Goal: Use online tool/utility: Utilize a website feature to perform a specific function

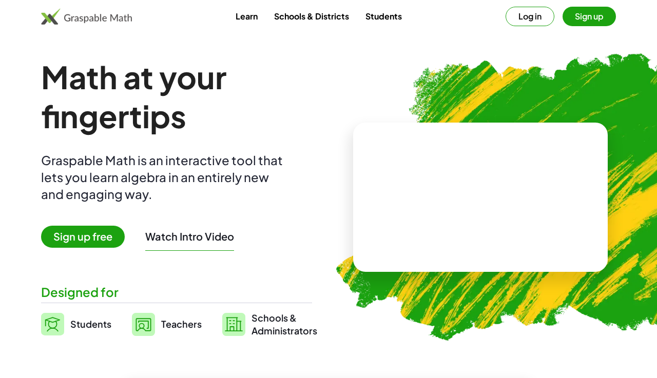
click at [512, 22] on button "Log in" at bounding box center [529, 16] width 49 height 19
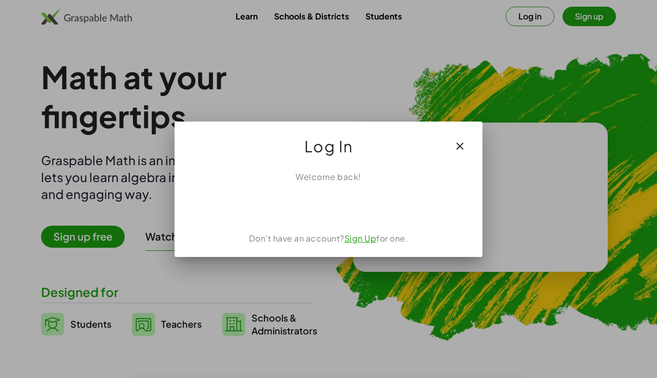
click at [326, 199] on div "Iniciar sesión con Google. Se abre en una nueva pestaña." at bounding box center [328, 205] width 115 height 23
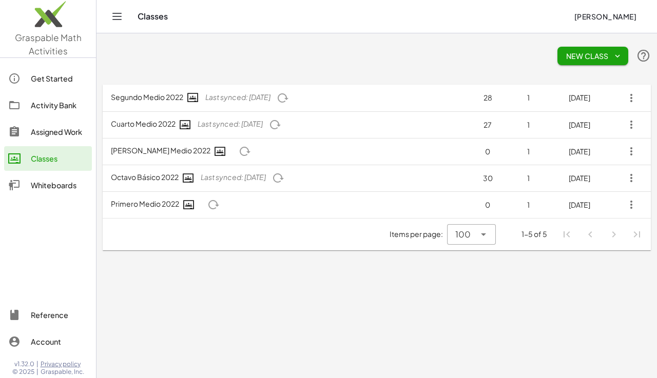
click at [51, 183] on div "Whiteboards" at bounding box center [59, 185] width 57 height 12
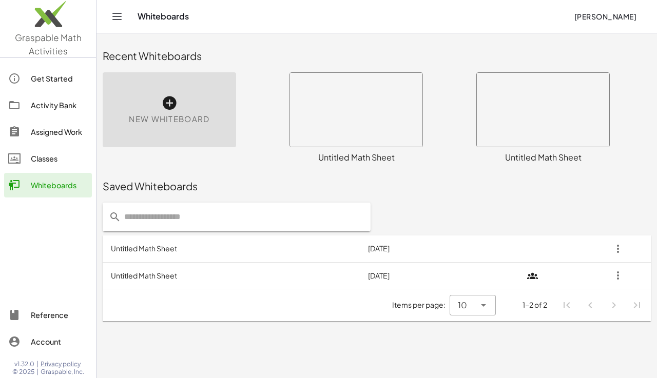
click at [166, 105] on icon at bounding box center [169, 103] width 16 height 16
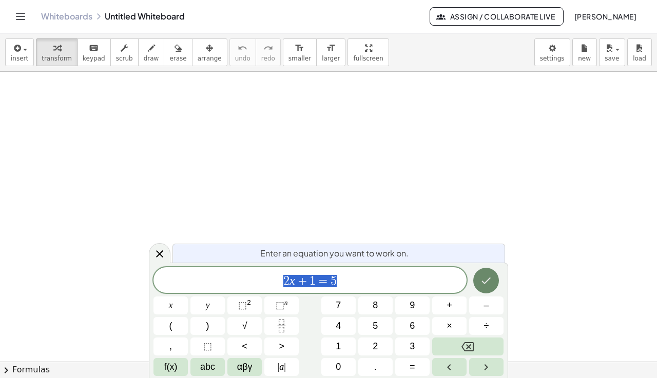
click at [490, 286] on icon "Done" at bounding box center [486, 281] width 12 height 12
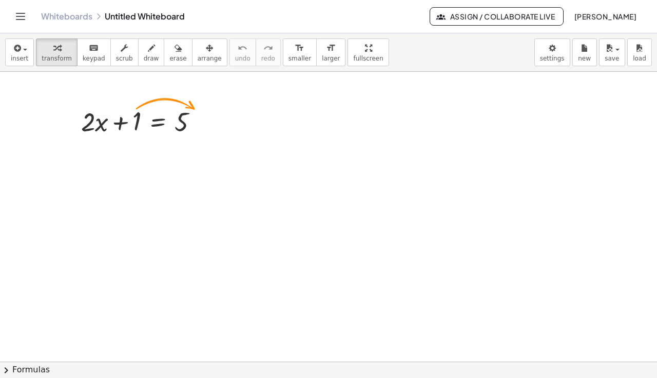
click at [247, 126] on div at bounding box center [328, 362] width 657 height 580
click at [161, 151] on icon at bounding box center [157, 148] width 9 height 9
drag, startPoint x: 122, startPoint y: 123, endPoint x: 212, endPoint y: 123, distance: 90.8
click at [212, 123] on div "+ 1 + · 2 · x + 1 = 5" at bounding box center [140, 121] width 148 height 40
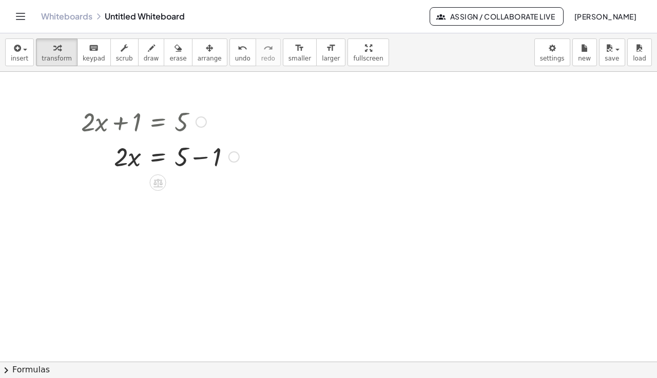
click at [200, 160] on div at bounding box center [160, 156] width 168 height 35
drag, startPoint x: 122, startPoint y: 197, endPoint x: 187, endPoint y: 215, distance: 68.2
click at [163, 267] on icon at bounding box center [157, 269] width 11 height 11
click at [161, 268] on div "×" at bounding box center [158, 269] width 16 height 16
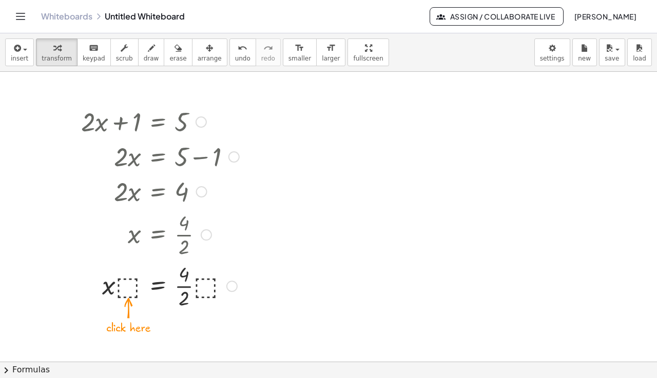
click at [133, 290] on div at bounding box center [160, 285] width 168 height 51
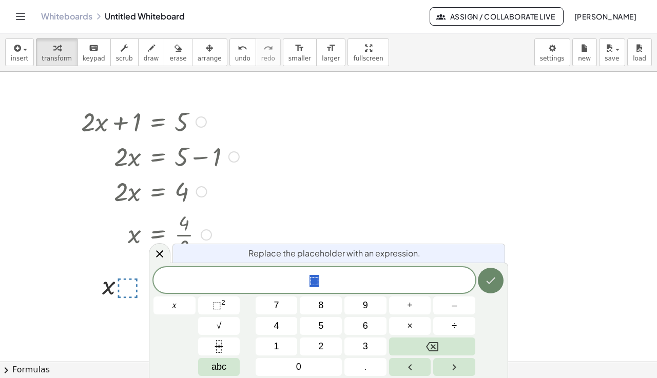
click at [489, 276] on icon "Done" at bounding box center [490, 281] width 12 height 12
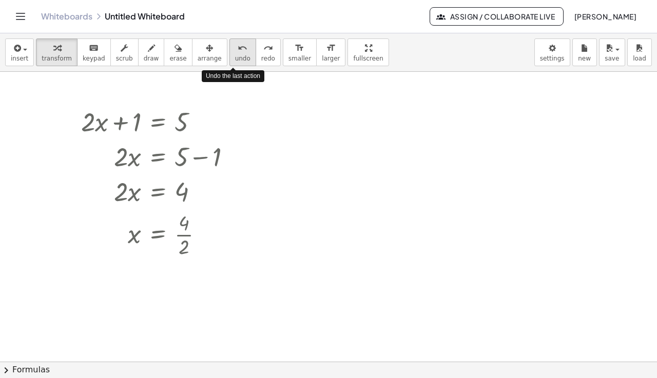
click at [238, 49] on icon "undo" at bounding box center [243, 48] width 10 height 12
click at [185, 234] on div at bounding box center [160, 233] width 117 height 51
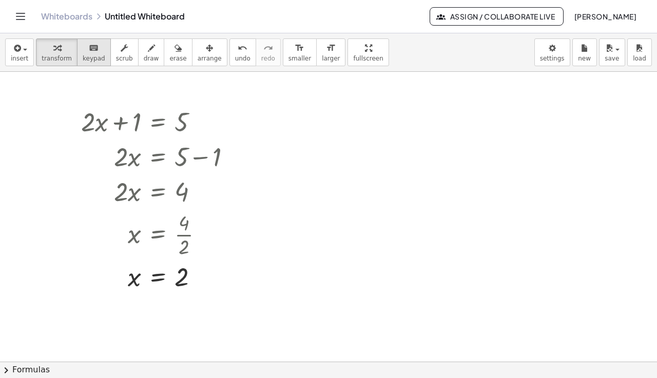
click at [87, 58] on span "keypad" at bounding box center [94, 58] width 23 height 7
click at [121, 62] on button "scrub" at bounding box center [124, 52] width 28 height 28
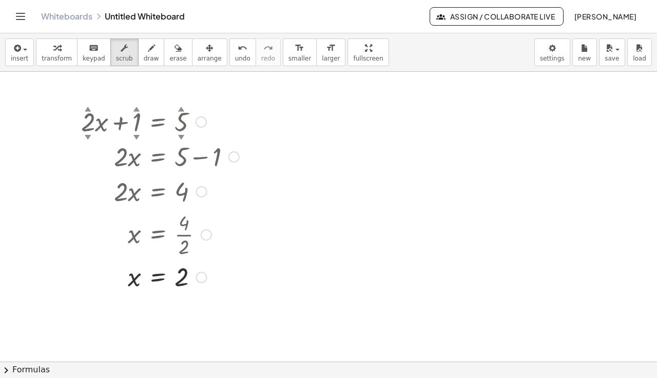
click at [137, 137] on div "▼" at bounding box center [136, 136] width 7 height 9
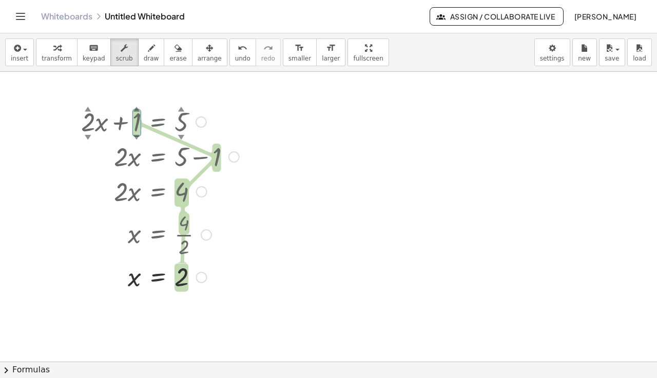
click at [138, 110] on div "▲" at bounding box center [136, 108] width 7 height 9
click at [135, 138] on div "▼" at bounding box center [136, 136] width 7 height 9
click at [135, 106] on div "▲" at bounding box center [136, 108] width 7 height 9
click at [140, 116] on div at bounding box center [160, 121] width 168 height 35
click at [137, 108] on div "▲" at bounding box center [136, 108] width 7 height 9
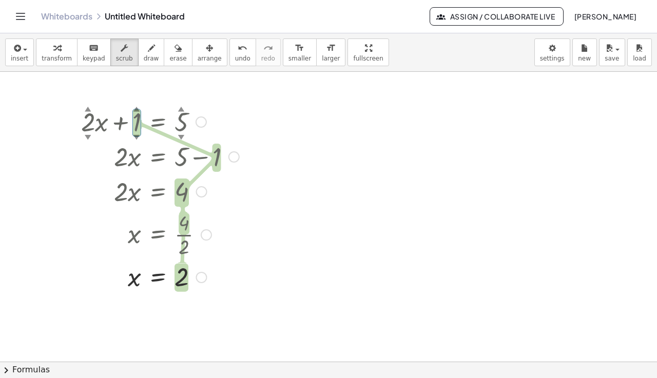
click at [88, 121] on div at bounding box center [160, 121] width 168 height 35
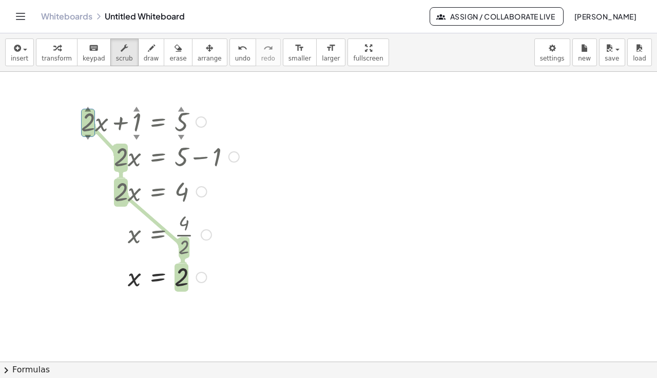
click at [181, 120] on div at bounding box center [160, 121] width 168 height 35
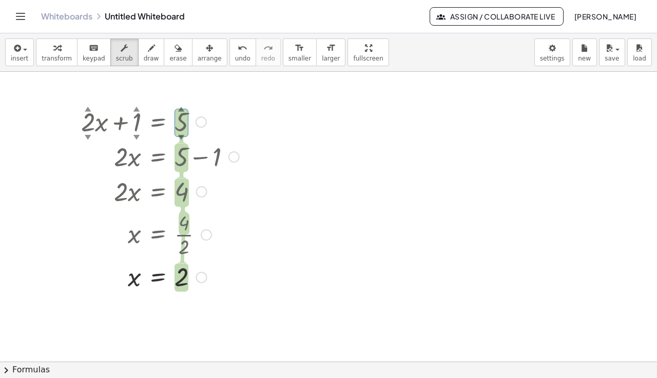
click at [182, 107] on div "▲" at bounding box center [181, 108] width 7 height 9
click at [183, 131] on div at bounding box center [160, 121] width 168 height 35
click at [199, 123] on div at bounding box center [201, 121] width 11 height 11
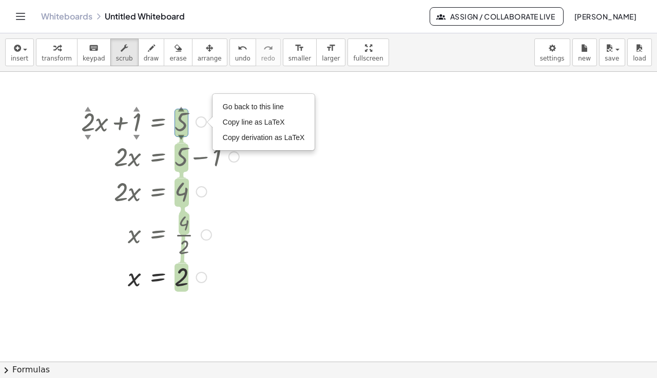
click at [182, 123] on div at bounding box center [160, 121] width 168 height 35
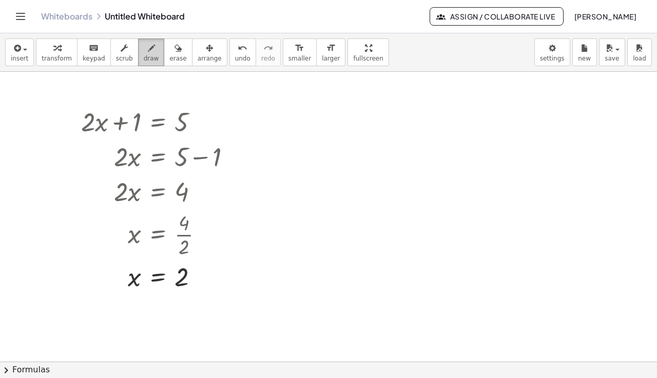
click at [148, 53] on icon "button" at bounding box center [151, 48] width 7 height 12
click at [97, 60] on span "keypad" at bounding box center [94, 58] width 23 height 7
click at [121, 126] on div at bounding box center [160, 121] width 168 height 35
click at [204, 124] on div "Go back to this line Copy line as LaTeX Copy derivation as LaTeX" at bounding box center [201, 121] width 11 height 11
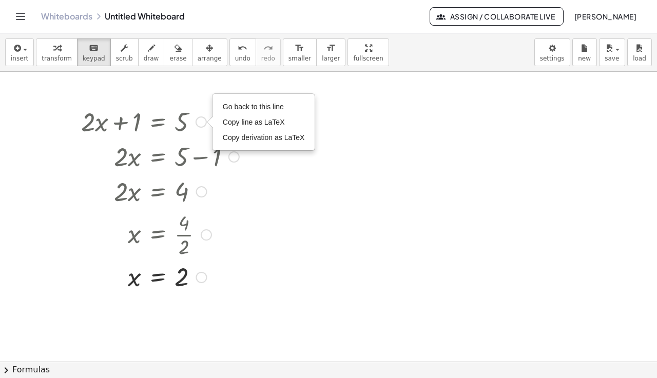
click at [140, 119] on div at bounding box center [160, 121] width 168 height 35
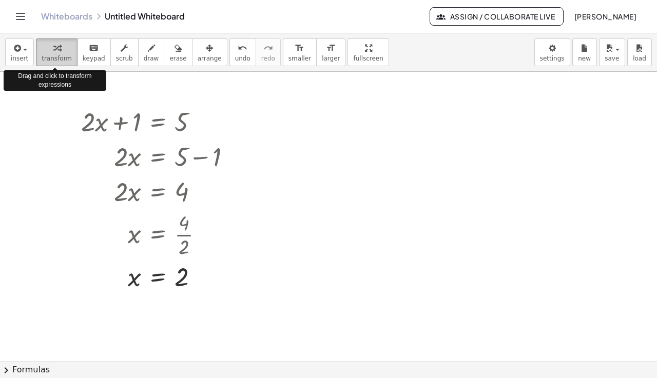
click at [63, 58] on span "transform" at bounding box center [57, 58] width 30 height 7
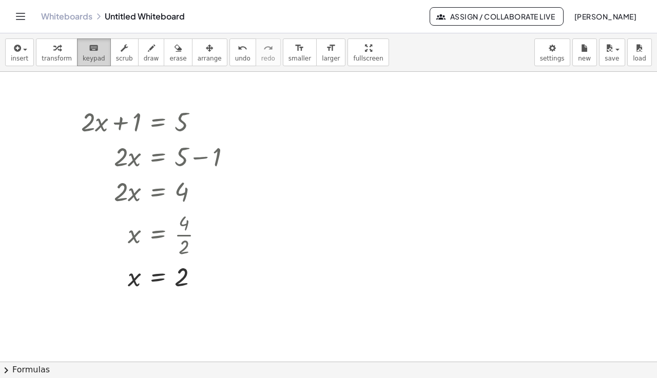
click at [86, 55] on span "keypad" at bounding box center [94, 58] width 23 height 7
click at [141, 120] on div at bounding box center [160, 121] width 168 height 35
click at [202, 126] on div "Go back to this line Copy line as LaTeX Copy derivation as LaTeX" at bounding box center [201, 121] width 11 height 11
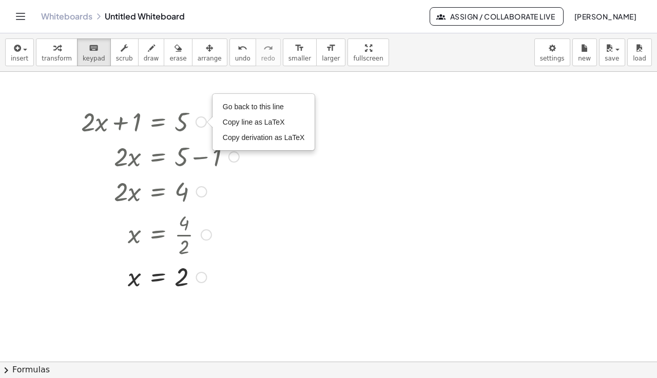
click at [202, 126] on div "Go back to this line Copy line as LaTeX Copy derivation as LaTeX" at bounding box center [201, 121] width 11 height 11
click at [239, 112] on li "Go back to this line" at bounding box center [263, 106] width 87 height 15
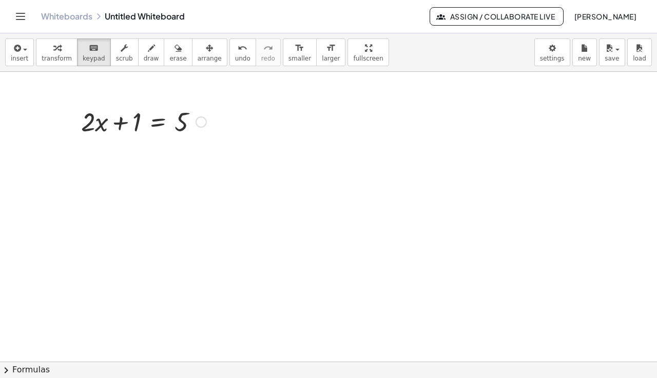
click at [201, 124] on div "Go back to this line Copy line as LaTeX Copy derivation as LaTeX" at bounding box center [201, 121] width 11 height 11
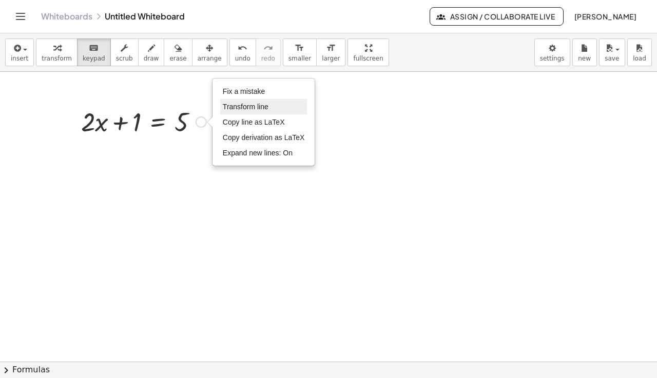
click at [237, 109] on span "Transform line" at bounding box center [246, 107] width 46 height 8
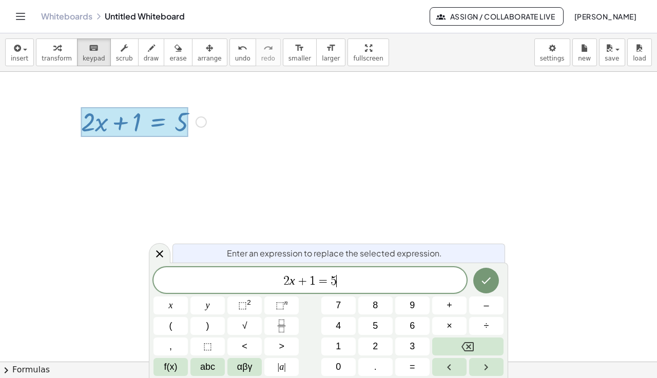
click at [345, 284] on span "2 x + 1 = 5 ​" at bounding box center [309, 281] width 313 height 14
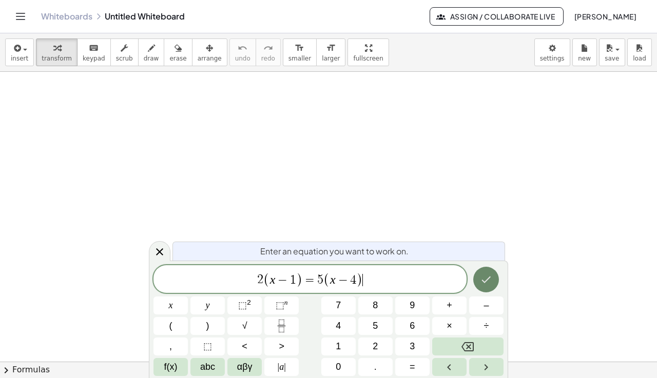
click at [489, 282] on icon "Done" at bounding box center [486, 279] width 12 height 12
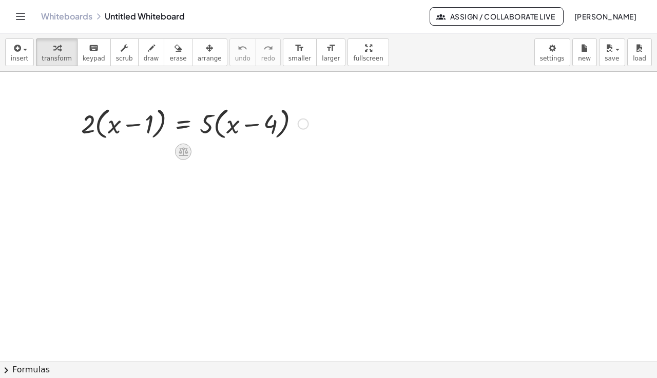
click at [184, 158] on div at bounding box center [183, 152] width 16 height 16
click at [184, 158] on span "×" at bounding box center [183, 152] width 6 height 15
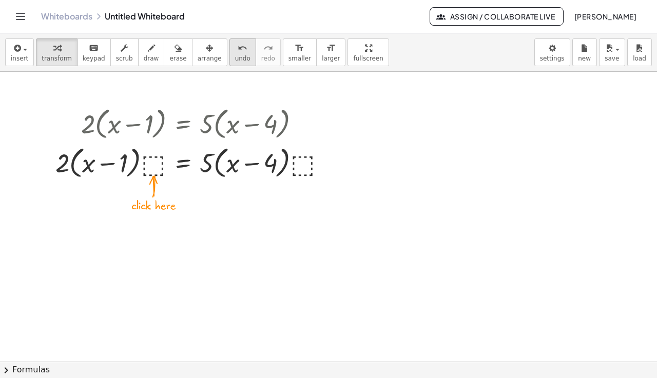
click at [236, 57] on span "undo" at bounding box center [242, 58] width 15 height 7
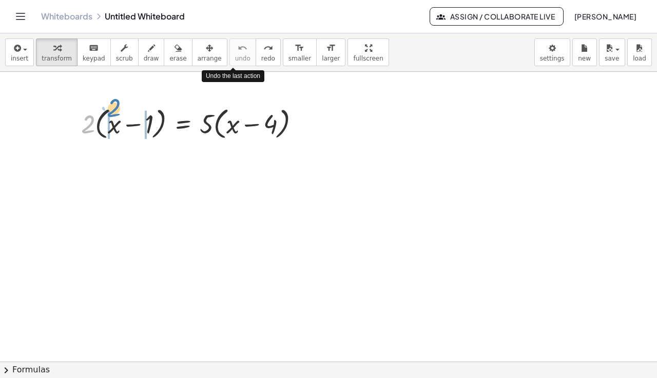
drag, startPoint x: 87, startPoint y: 126, endPoint x: 112, endPoint y: 110, distance: 29.9
click at [112, 110] on div at bounding box center [195, 123] width 238 height 39
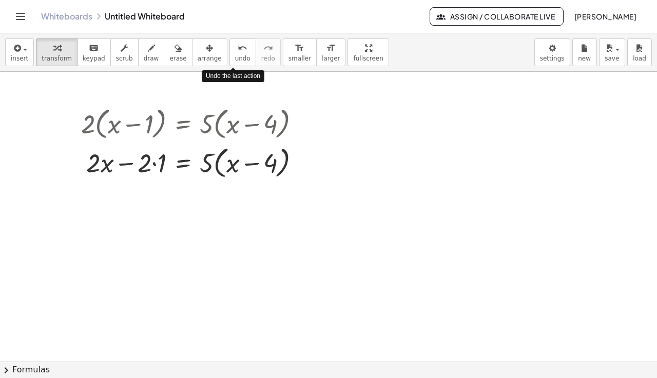
drag, startPoint x: 206, startPoint y: 124, endPoint x: 226, endPoint y: 107, distance: 25.5
click at [226, 107] on div at bounding box center [195, 123] width 238 height 39
click at [208, 132] on div at bounding box center [195, 123] width 238 height 39
click at [58, 52] on div "button" at bounding box center [57, 48] width 30 height 12
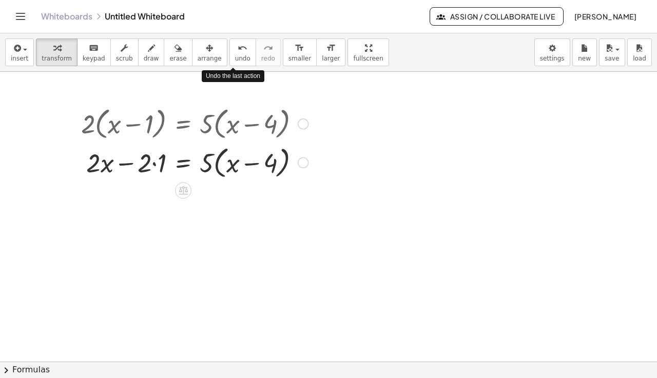
drag, startPoint x: 207, startPoint y: 127, endPoint x: 198, endPoint y: 105, distance: 23.7
click at [213, 105] on div at bounding box center [195, 123] width 238 height 39
click at [50, 52] on div "button" at bounding box center [57, 48] width 30 height 12
click at [209, 129] on div at bounding box center [195, 123] width 238 height 39
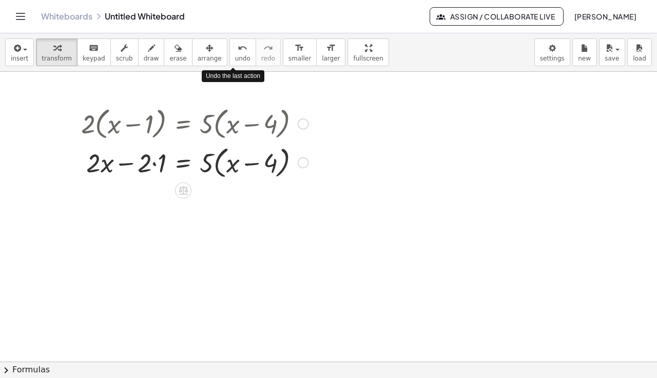
click at [209, 129] on div at bounding box center [195, 123] width 238 height 39
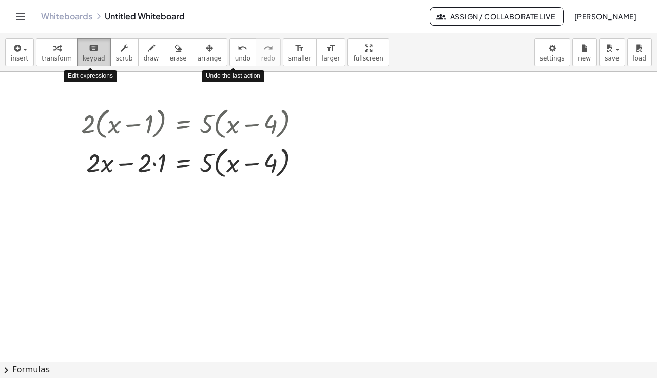
click at [92, 51] on icon "keyboard" at bounding box center [94, 48] width 10 height 12
drag, startPoint x: 208, startPoint y: 125, endPoint x: 228, endPoint y: 108, distance: 26.3
click at [228, 108] on div at bounding box center [195, 123] width 238 height 39
click at [154, 170] on div at bounding box center [158, 163] width 15 height 29
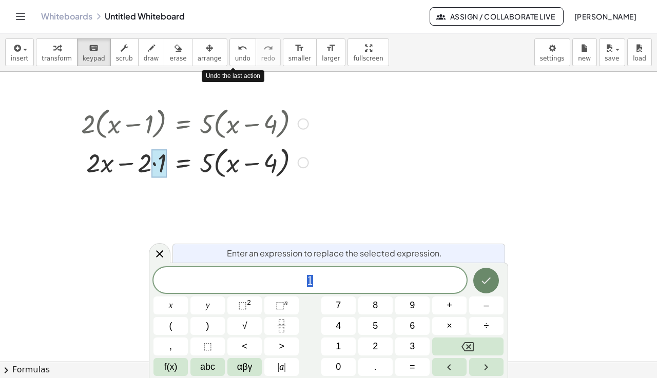
click at [478, 275] on button "Done" at bounding box center [486, 281] width 26 height 26
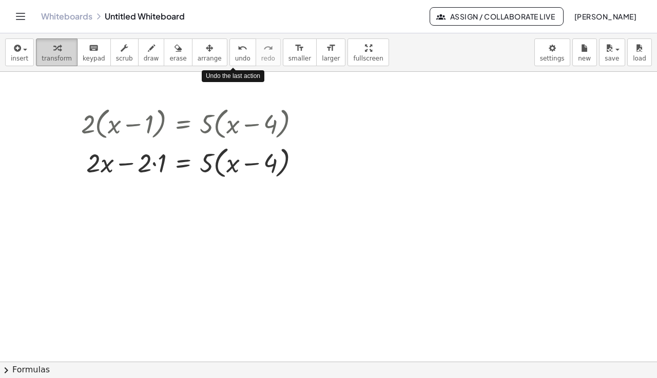
click at [62, 46] on div "button" at bounding box center [57, 48] width 30 height 12
click at [153, 166] on div at bounding box center [195, 162] width 238 height 39
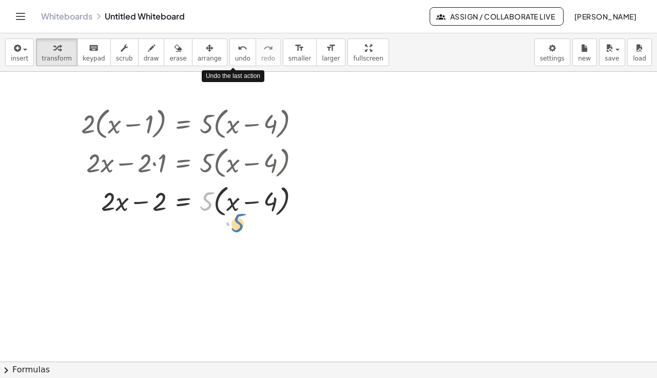
drag, startPoint x: 207, startPoint y: 207, endPoint x: 240, endPoint y: 221, distance: 35.4
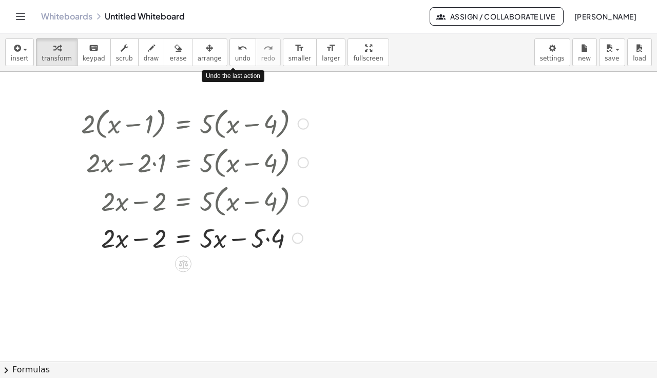
click at [267, 240] on div at bounding box center [195, 237] width 238 height 35
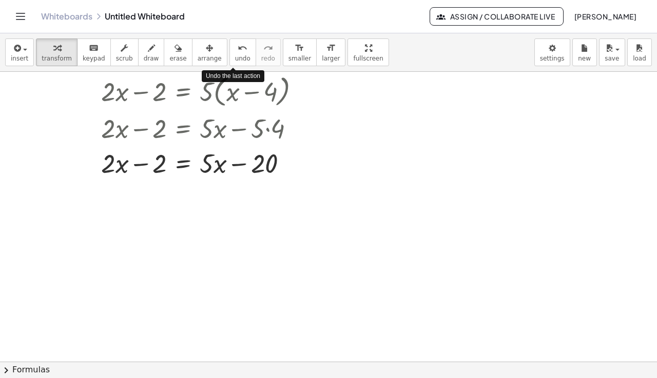
scroll to position [118, 0]
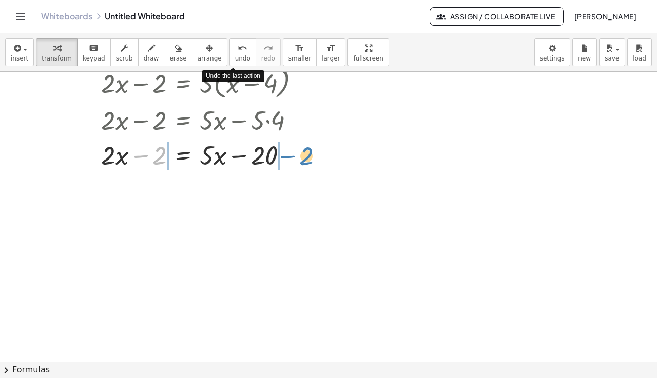
drag, startPoint x: 142, startPoint y: 158, endPoint x: 288, endPoint y: 158, distance: 146.8
click at [288, 158] on div at bounding box center [195, 154] width 238 height 35
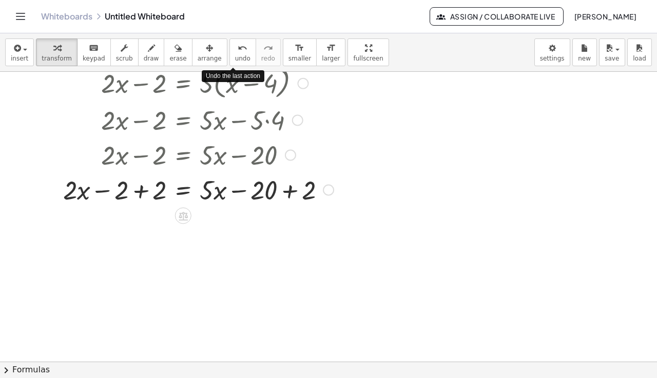
click at [141, 195] on div at bounding box center [198, 189] width 281 height 35
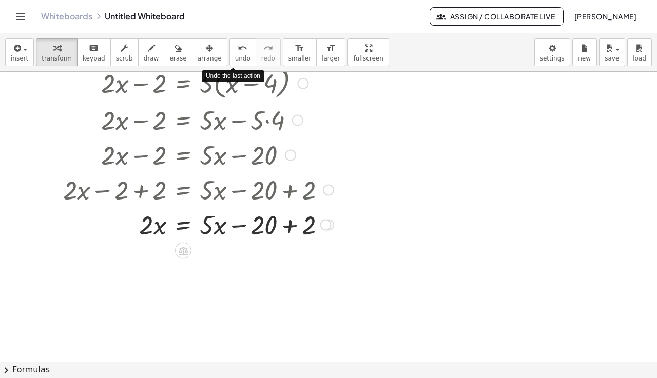
click at [289, 229] on div at bounding box center [198, 224] width 281 height 35
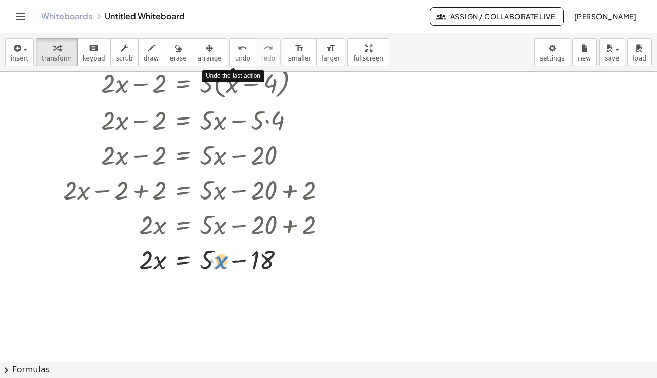
click at [216, 266] on div at bounding box center [198, 259] width 281 height 35
drag, startPoint x: 208, startPoint y: 262, endPoint x: 126, endPoint y: 275, distance: 83.0
click at [126, 275] on div at bounding box center [198, 259] width 281 height 35
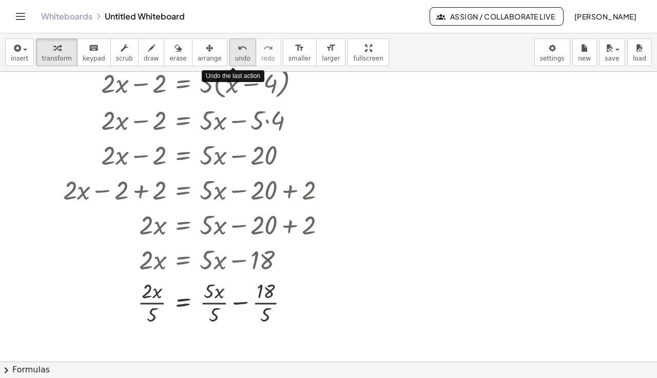
click at [238, 54] on icon "undo" at bounding box center [243, 48] width 10 height 12
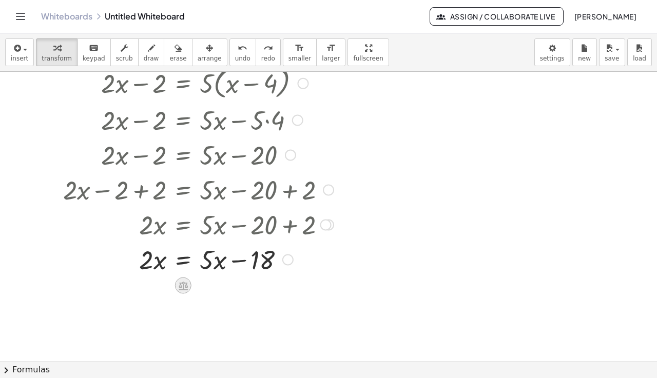
click at [185, 287] on icon at bounding box center [183, 286] width 9 height 9
click at [185, 287] on span "×" at bounding box center [183, 286] width 6 height 15
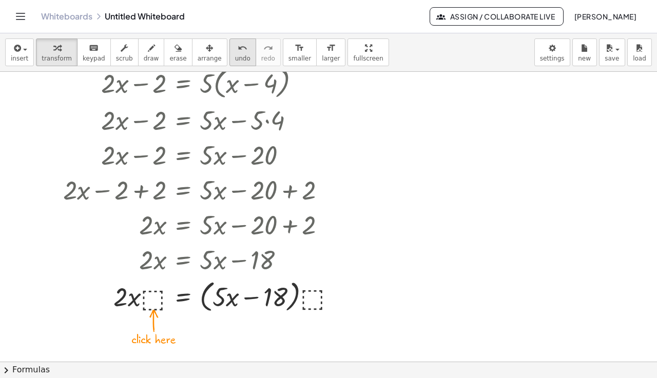
click at [235, 58] on span "undo" at bounding box center [242, 58] width 15 height 7
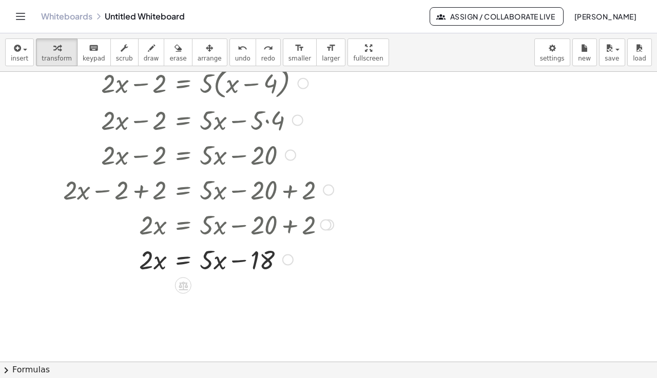
click at [186, 289] on icon at bounding box center [183, 286] width 9 height 9
click at [205, 285] on span "÷" at bounding box center [204, 286] width 6 height 15
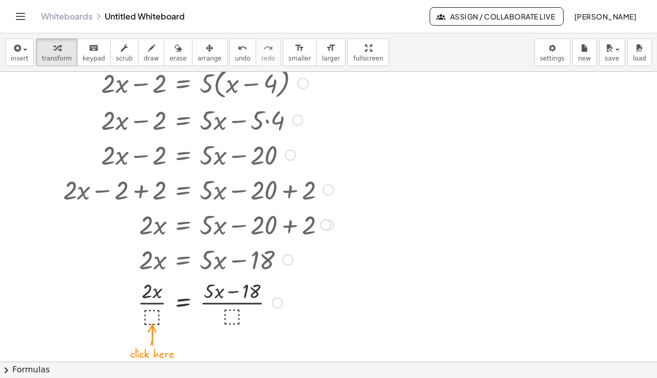
click at [156, 318] on div at bounding box center [198, 302] width 281 height 51
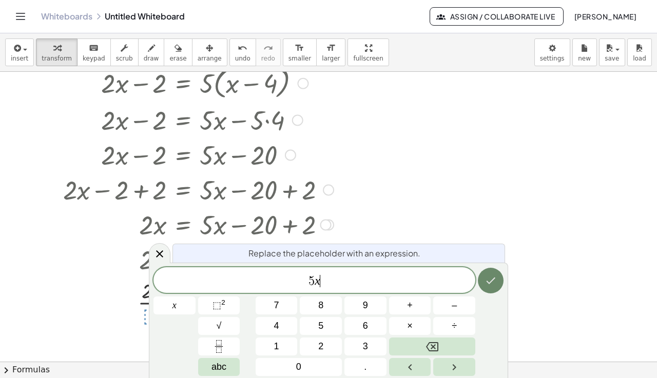
click at [488, 273] on button "Done" at bounding box center [491, 281] width 26 height 26
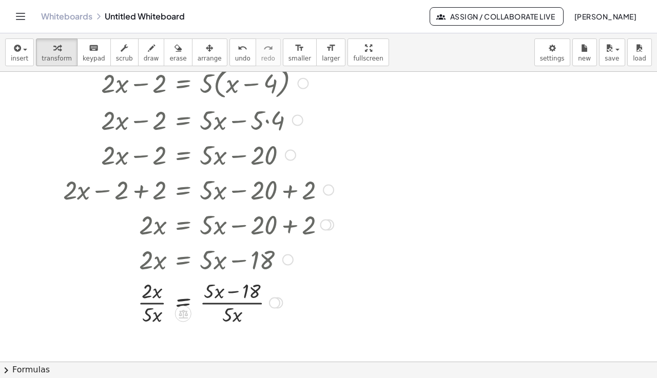
click at [235, 293] on div at bounding box center [198, 302] width 281 height 51
click at [155, 292] on div at bounding box center [198, 302] width 281 height 51
click at [159, 320] on div at bounding box center [198, 302] width 281 height 51
click at [153, 289] on div at bounding box center [198, 302] width 281 height 51
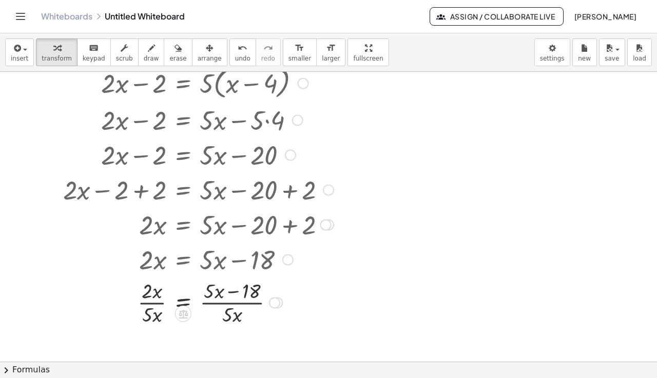
click at [146, 290] on div at bounding box center [198, 302] width 281 height 51
click at [155, 321] on div at bounding box center [198, 302] width 281 height 51
click at [239, 293] on div at bounding box center [198, 302] width 281 height 51
click at [227, 317] on div at bounding box center [198, 302] width 281 height 51
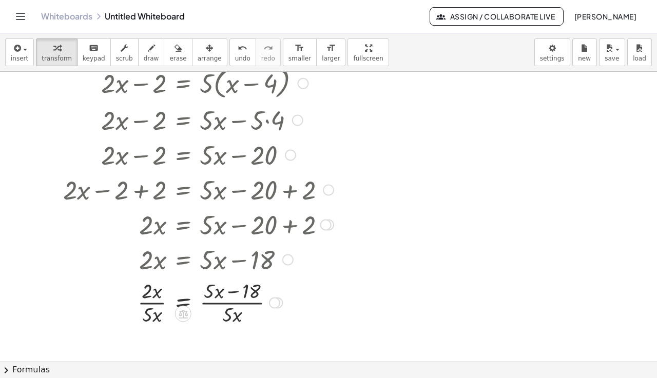
click at [227, 317] on div at bounding box center [198, 302] width 281 height 51
click at [233, 318] on div at bounding box center [198, 302] width 281 height 51
click at [209, 294] on div at bounding box center [198, 302] width 281 height 51
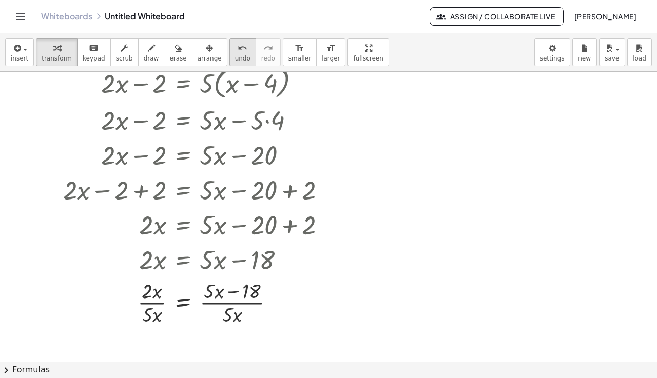
click at [238, 48] on icon "undo" at bounding box center [243, 48] width 10 height 12
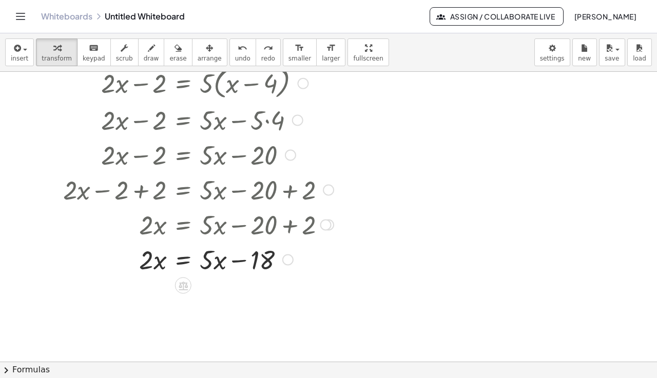
click at [183, 290] on icon at bounding box center [183, 286] width 9 height 9
click at [164, 287] on span "−" at bounding box center [163, 286] width 6 height 15
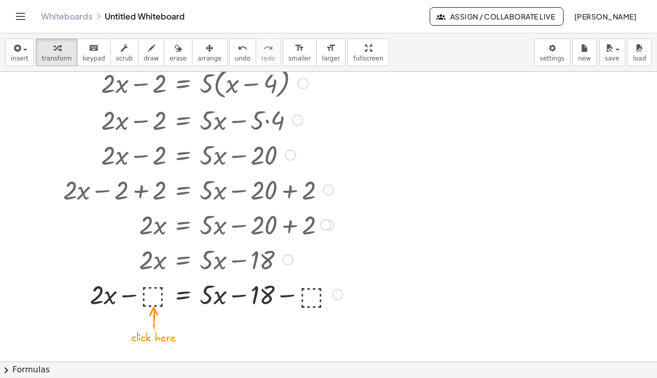
click at [149, 302] on div at bounding box center [203, 294] width 290 height 35
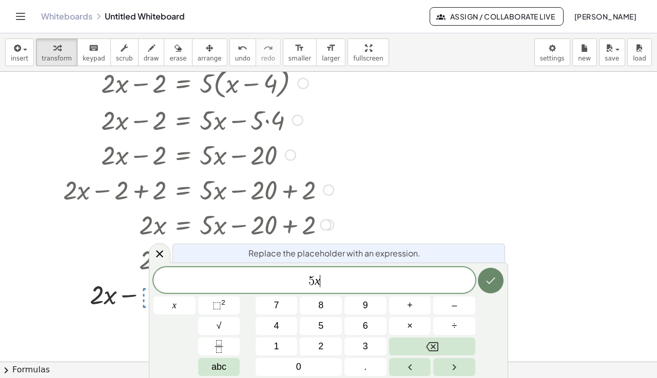
click at [493, 281] on icon "Done" at bounding box center [490, 281] width 12 height 12
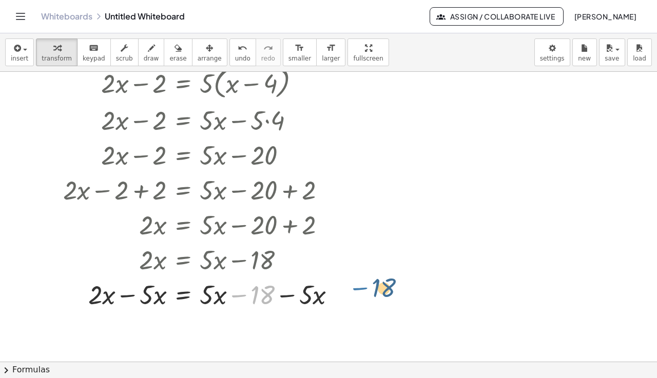
drag, startPoint x: 237, startPoint y: 297, endPoint x: 353, endPoint y: 301, distance: 116.0
click at [353, 301] on div "· 2 · ( + x − 1 ) = · 5 · ( + x − 4 ) + · 2 · x − · 2 · 1 = · 5 · ( + x − 4 ) +…" at bounding box center [328, 277] width 657 height 647
drag, startPoint x: 288, startPoint y: 296, endPoint x: 218, endPoint y: 305, distance: 70.9
click at [218, 305] on div at bounding box center [203, 294] width 291 height 35
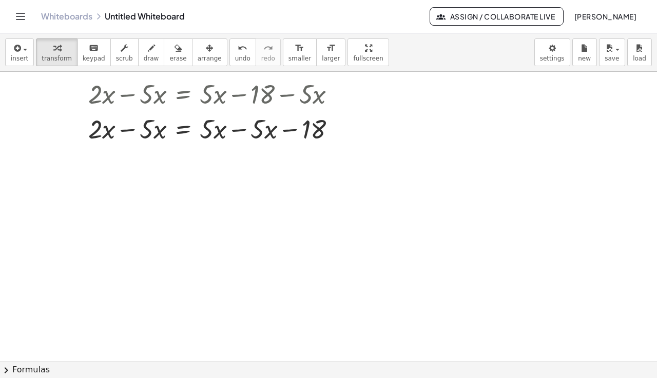
scroll to position [314, 0]
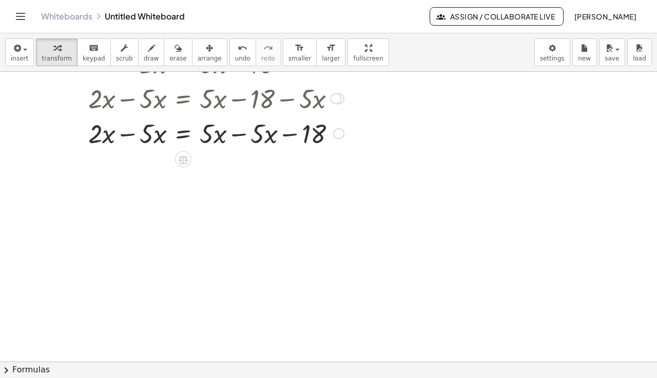
click at [129, 136] on div at bounding box center [203, 132] width 291 height 35
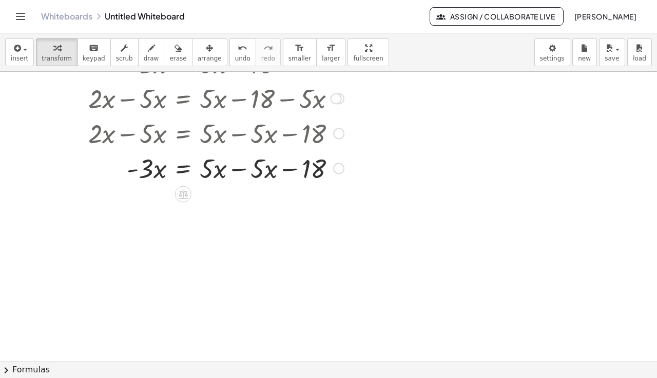
click at [242, 171] on div at bounding box center [203, 167] width 291 height 35
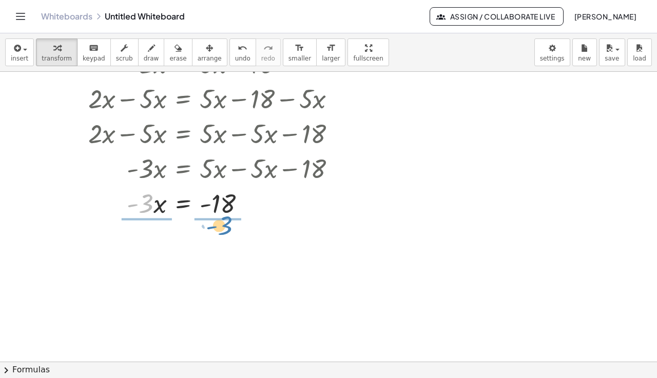
drag, startPoint x: 148, startPoint y: 210, endPoint x: 228, endPoint y: 235, distance: 83.8
click at [228, 235] on div "· 2 · ( + x − 1 ) = · 5 · ( + x − 4 ) + · 2 · x − · 2 · 1 = · 5 · ( + x − 4 ) +…" at bounding box center [328, 193] width 657 height 870
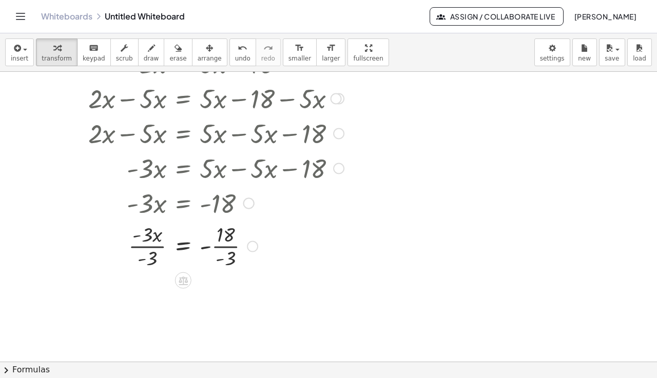
click at [146, 243] on div at bounding box center [203, 245] width 291 height 51
click at [150, 261] on div at bounding box center [203, 245] width 291 height 51
click at [224, 309] on div at bounding box center [203, 296] width 291 height 51
click at [205, 296] on div at bounding box center [203, 296] width 291 height 51
click at [206, 300] on div at bounding box center [203, 296] width 291 height 51
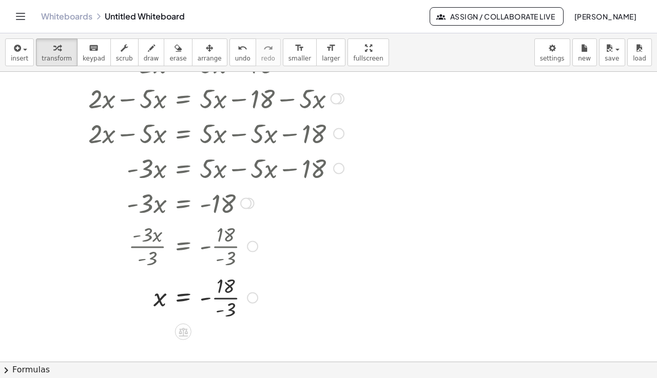
click at [206, 300] on div at bounding box center [203, 296] width 291 height 51
click at [222, 314] on div at bounding box center [203, 296] width 291 height 51
click at [228, 287] on div at bounding box center [203, 296] width 291 height 51
click at [230, 301] on div at bounding box center [203, 296] width 291 height 51
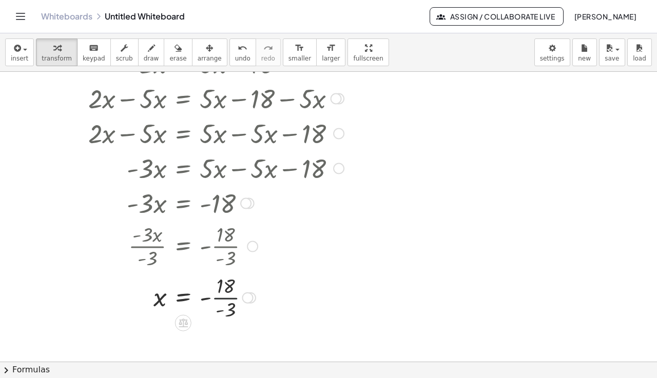
click at [230, 301] on div at bounding box center [203, 297] width 291 height 34
click at [219, 301] on div at bounding box center [203, 297] width 291 height 34
click at [211, 301] on div at bounding box center [203, 297] width 291 height 34
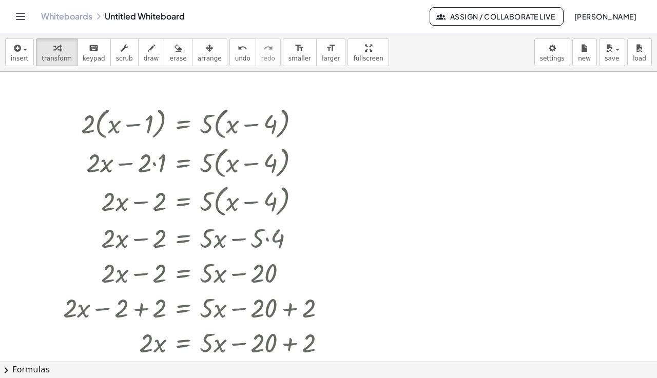
scroll to position [0, 0]
click at [170, 56] on span "erase" at bounding box center [177, 58] width 17 height 7
click at [103, 113] on div at bounding box center [328, 362] width 657 height 580
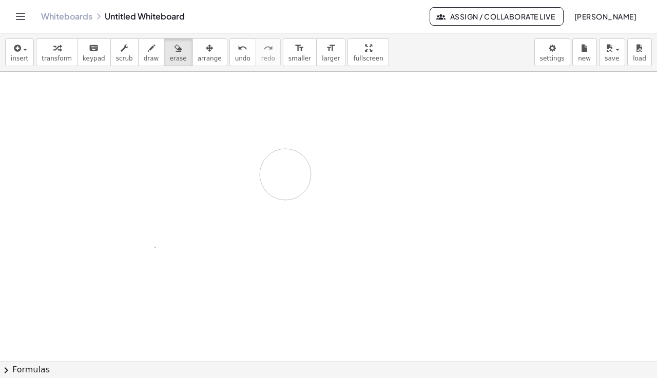
drag, startPoint x: 79, startPoint y: 104, endPoint x: 285, endPoint y: 174, distance: 217.9
click at [285, 174] on div at bounding box center [328, 362] width 657 height 580
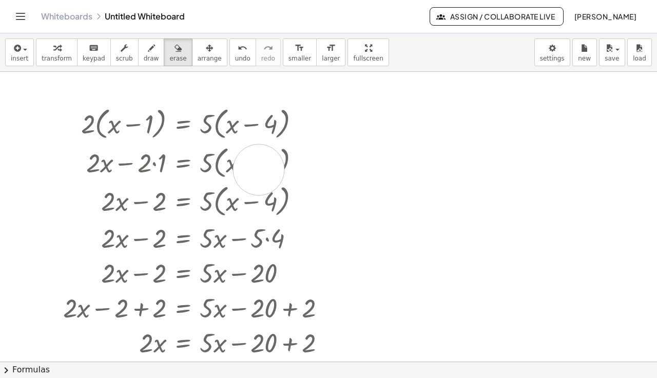
click at [259, 170] on div at bounding box center [328, 362] width 657 height 580
drag, startPoint x: 259, startPoint y: 170, endPoint x: 223, endPoint y: 166, distance: 36.2
click at [223, 166] on div at bounding box center [328, 362] width 657 height 580
click at [198, 42] on div "button" at bounding box center [210, 48] width 24 height 12
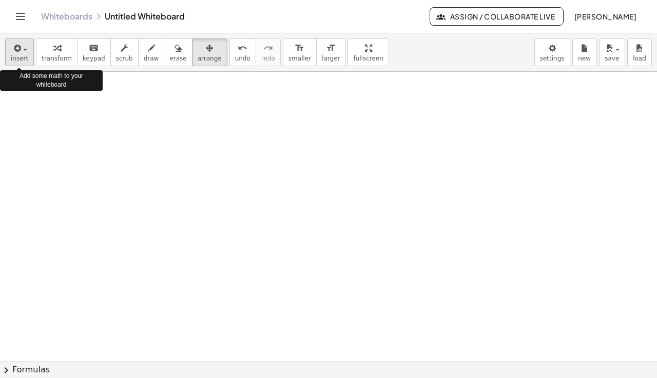
click at [27, 57] on span "insert" at bounding box center [19, 58] width 17 height 7
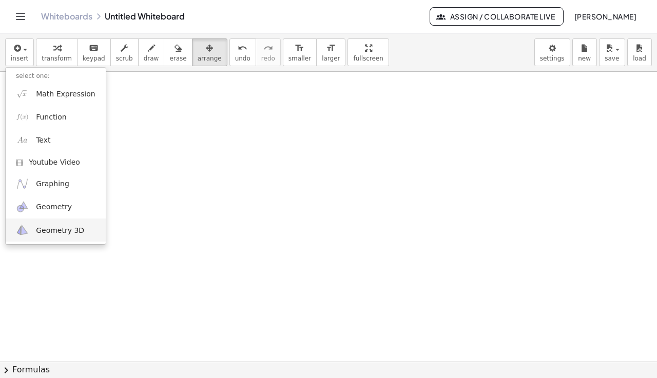
click at [71, 225] on span "Geometry 3D" at bounding box center [60, 230] width 48 height 10
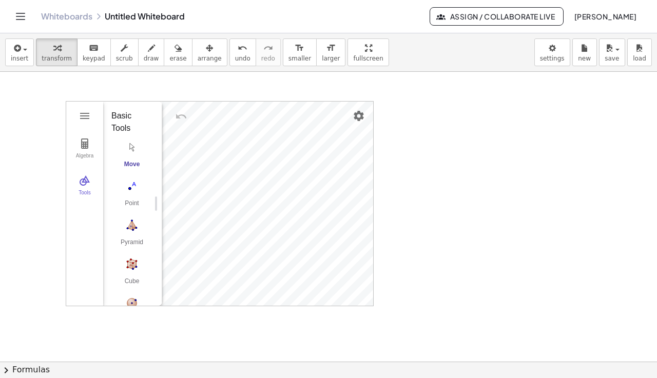
click at [280, 195] on div "Algebra Tools GeoGebra 3D Calculator Basic Tools Move Point Pyramid Cube Sphere…" at bounding box center [219, 204] width 307 height 204
click at [138, 202] on div "Point" at bounding box center [131, 207] width 41 height 14
click at [189, 232] on div "Algebra Tools GeoGebra 3D Calculator Basic Tools Move Point Pyramid Cube Sphere…" at bounding box center [219, 204] width 307 height 204
click at [130, 188] on img "Point. Select position or line, function, or curve" at bounding box center [131, 186] width 41 height 16
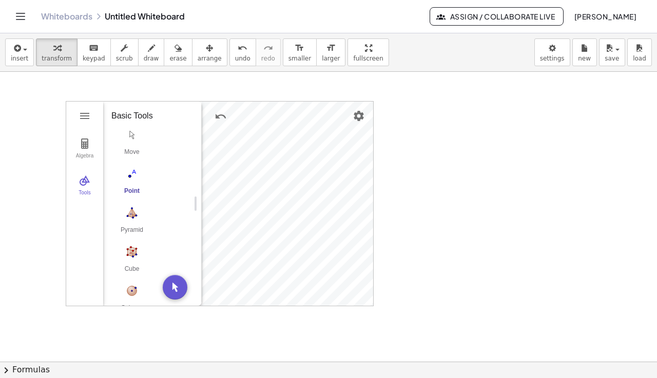
drag, startPoint x: 157, startPoint y: 202, endPoint x: 196, endPoint y: 203, distance: 39.5
click at [86, 186] on img "3D Calculator" at bounding box center [85, 180] width 12 height 12
click at [84, 145] on img "3D Calculator" at bounding box center [85, 144] width 12 height 12
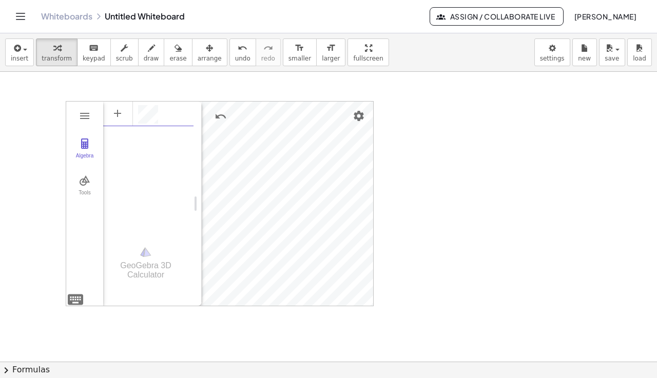
scroll to position [8, 0]
click at [190, 112] on div "Algebra" at bounding box center [184, 113] width 18 height 25
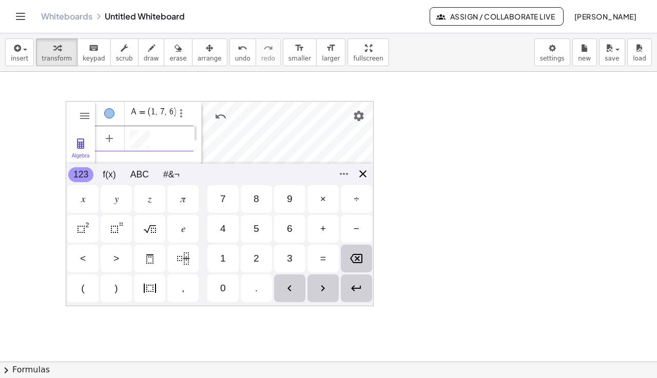
click at [364, 175] on div "Algebra Tools A = (1, 7, 6) GeoGebra 3D Calculator Basic Tools Move Point Pyram…" at bounding box center [220, 203] width 308 height 205
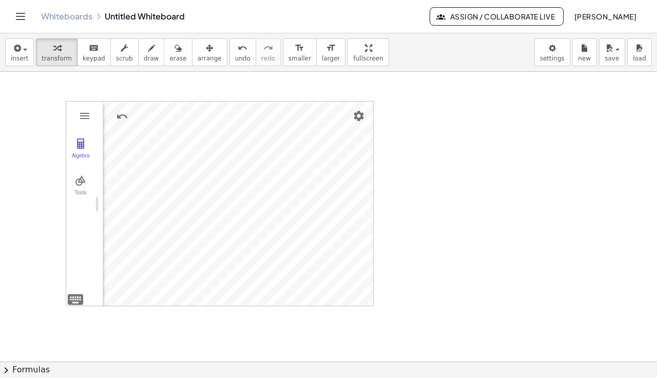
drag, startPoint x: 197, startPoint y: 209, endPoint x: 94, endPoint y: 209, distance: 102.6
click at [359, 119] on img "Settings" at bounding box center [359, 116] width 12 height 12
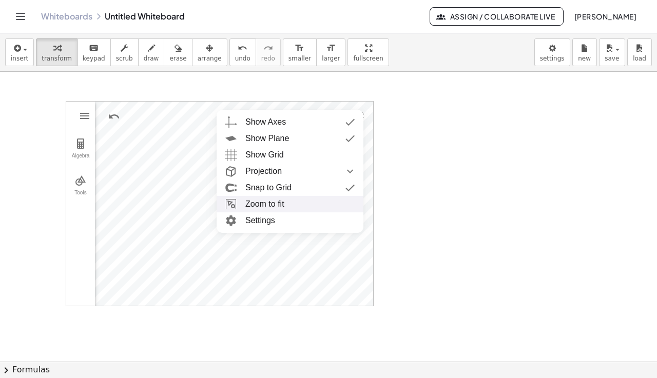
click at [288, 203] on li "Zoom to fit" at bounding box center [290, 204] width 147 height 16
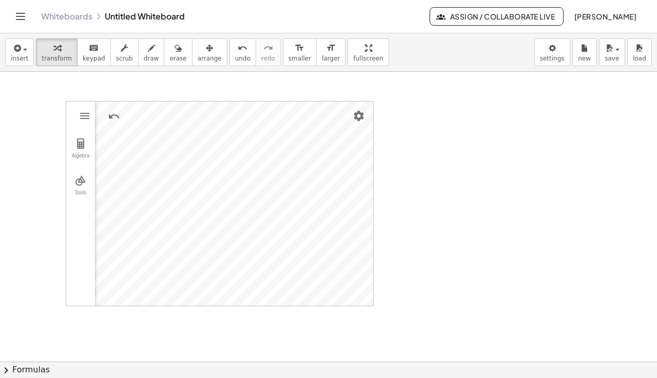
click at [385, 136] on div at bounding box center [328, 362] width 657 height 580
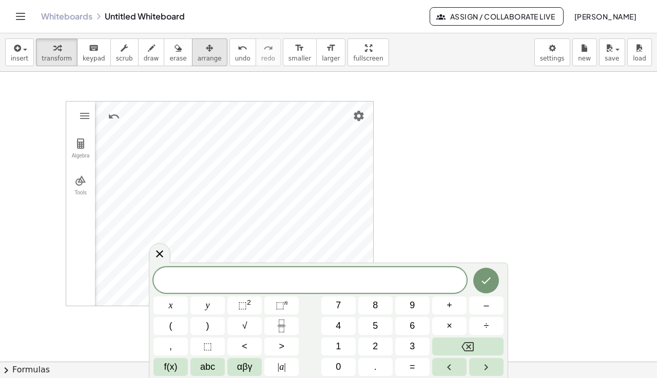
click at [198, 55] on span "arrange" at bounding box center [210, 58] width 24 height 7
